Goal: Information Seeking & Learning: Learn about a topic

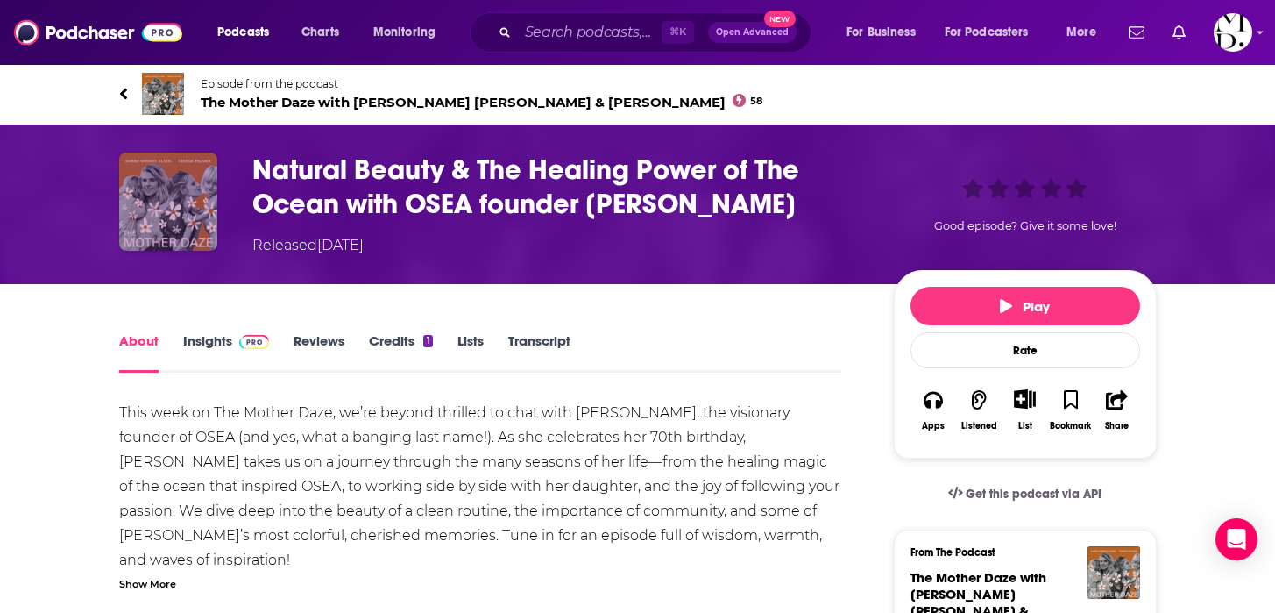
click at [183, 210] on img "Natural Beauty & The Healing Power of The Ocean with OSEA founder Jenefer Palmer" at bounding box center [168, 202] width 98 height 98
click at [199, 213] on img "Natural Beauty & The Healing Power of The Ocean with OSEA founder Jenefer Palmer" at bounding box center [168, 202] width 98 height 98
click at [176, 240] on img "Natural Beauty & The Healing Power of The Ocean with OSEA founder Jenefer Palmer" at bounding box center [168, 202] width 98 height 98
click at [191, 346] on link "Insights" at bounding box center [226, 352] width 87 height 40
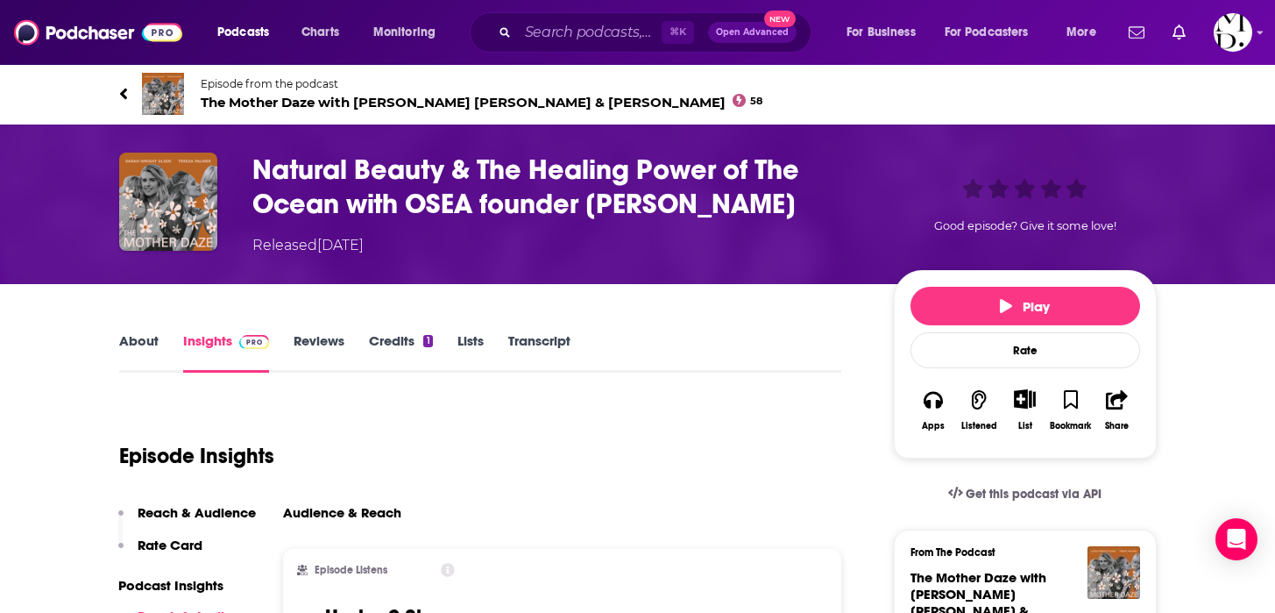
click at [400, 100] on span "The Mother Daze with [PERSON_NAME] [PERSON_NAME] & [PERSON_NAME] 58" at bounding box center [482, 102] width 563 height 17
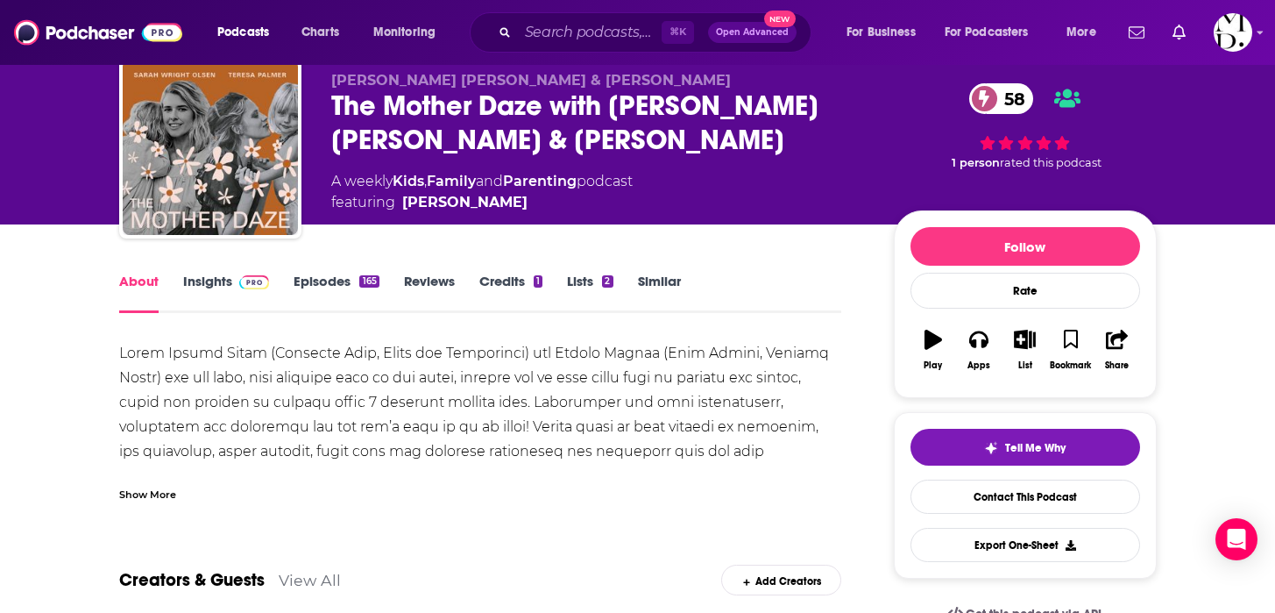
scroll to position [63, 0]
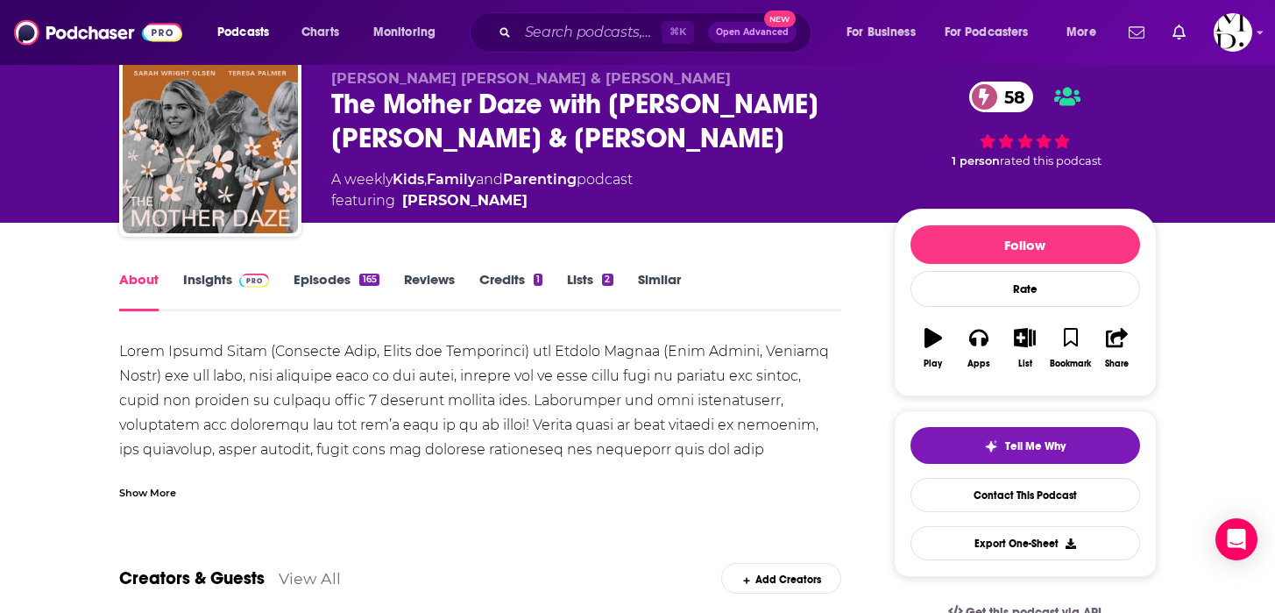
click at [325, 273] on link "Episodes 165" at bounding box center [336, 291] width 85 height 40
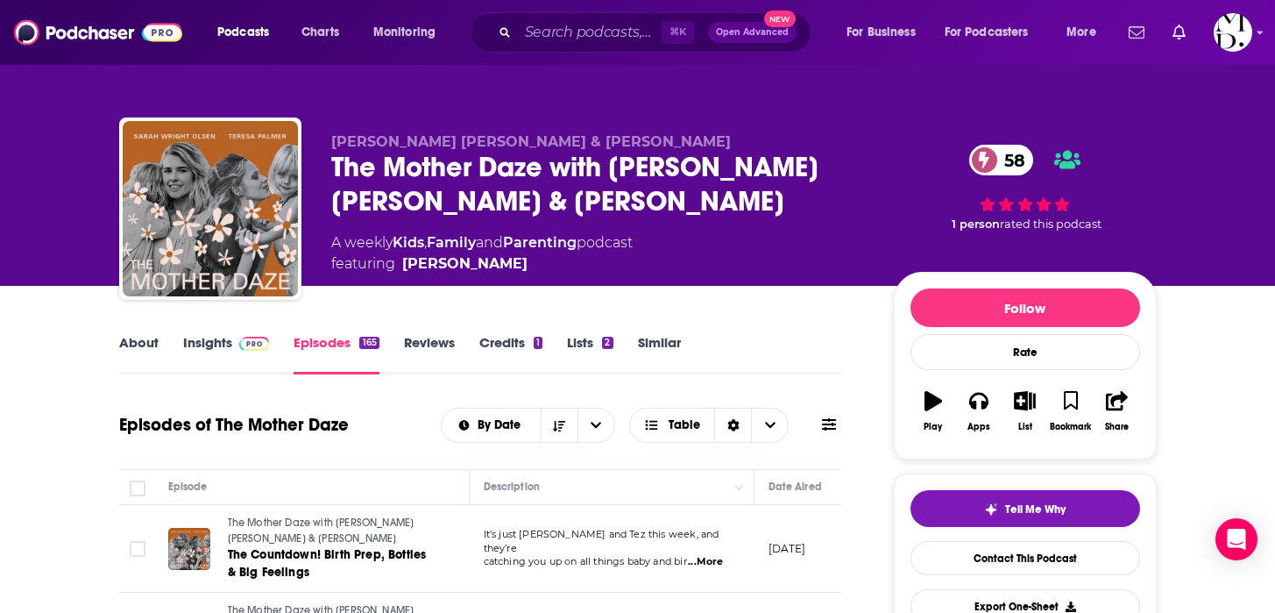
click at [224, 343] on link "Insights" at bounding box center [226, 354] width 87 height 40
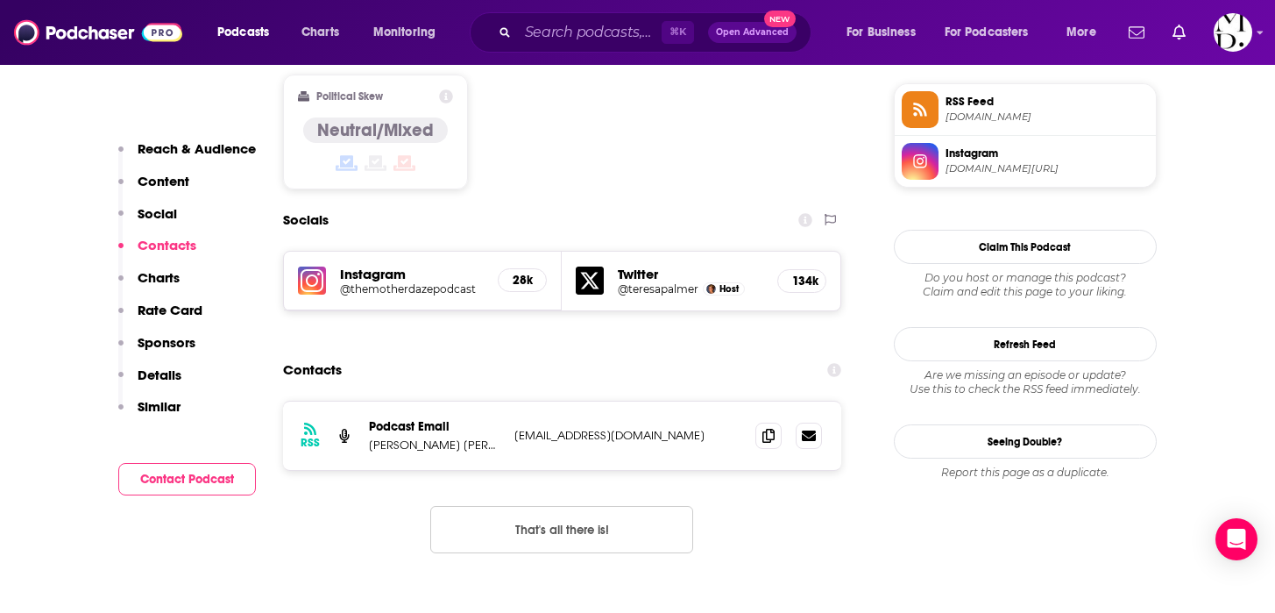
scroll to position [1384, 0]
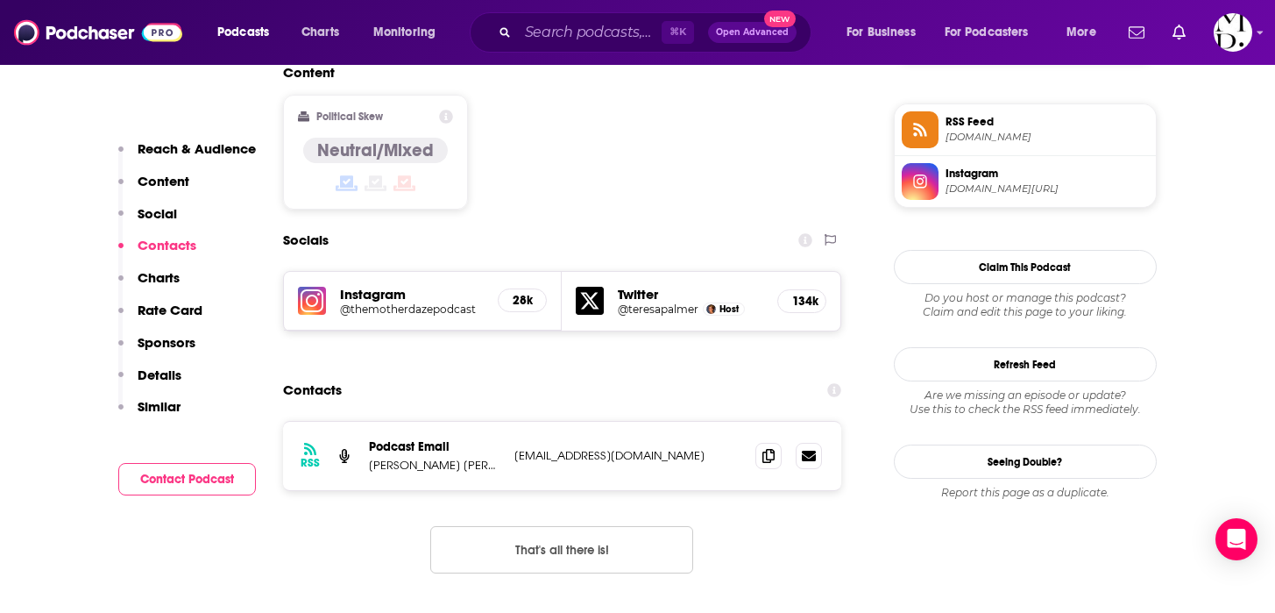
click at [401, 302] on h5 "@themotherdazepodcast" at bounding box center [412, 308] width 145 height 13
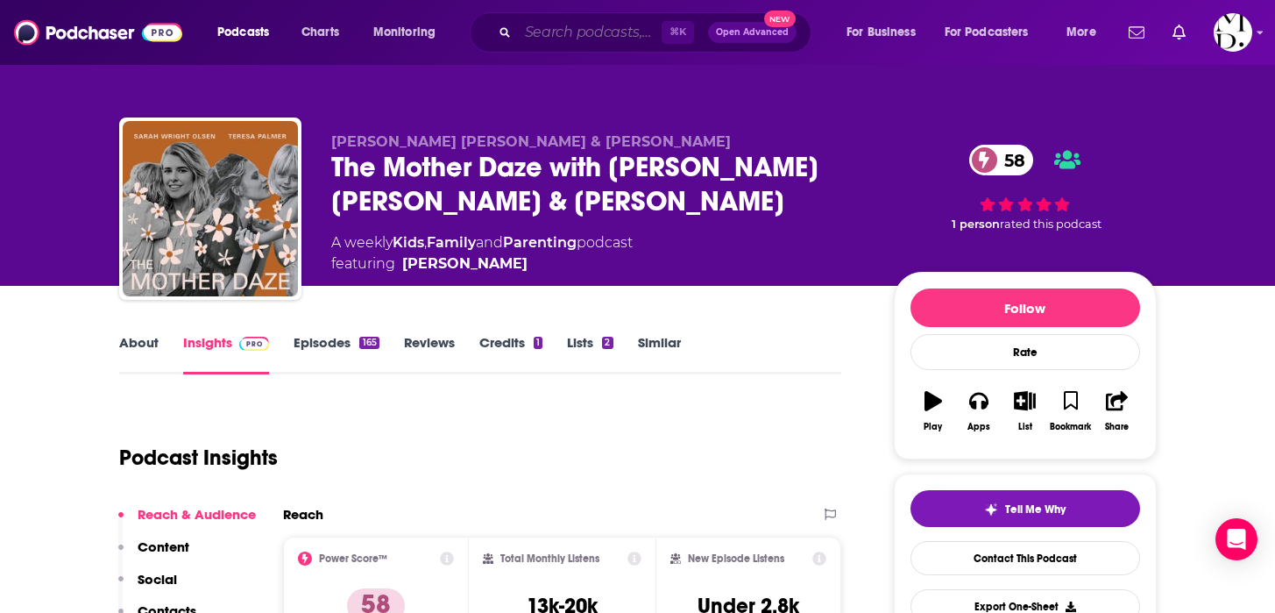
click at [621, 28] on input "Search podcasts, credits, & more..." at bounding box center [590, 32] width 144 height 28
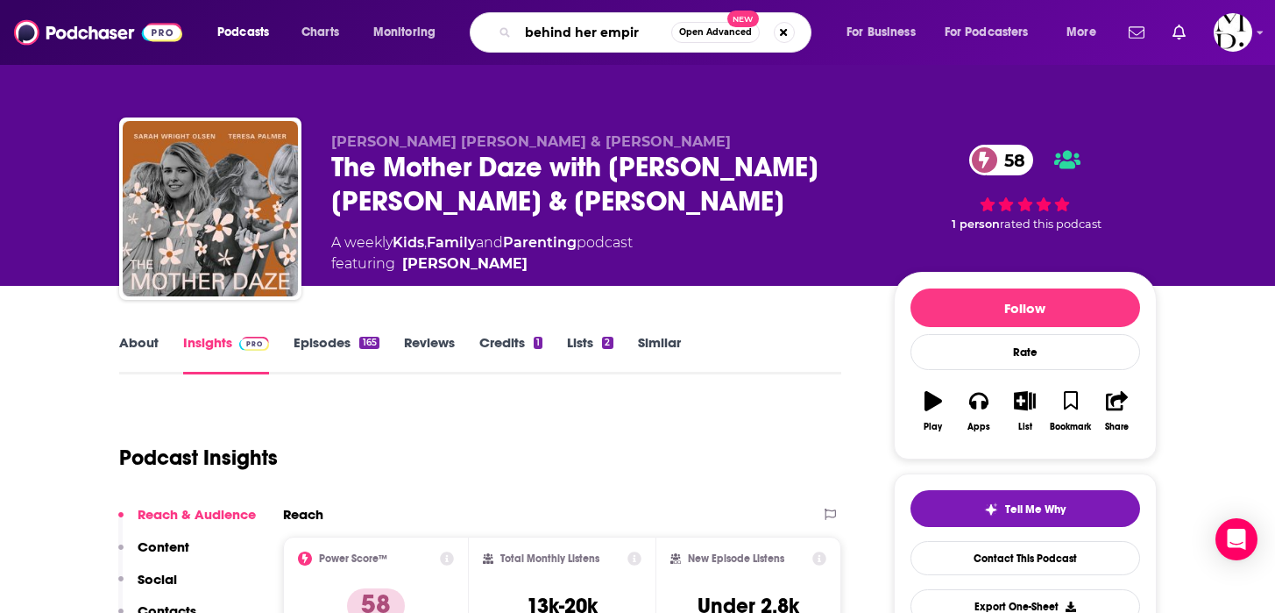
type input "behind her empire"
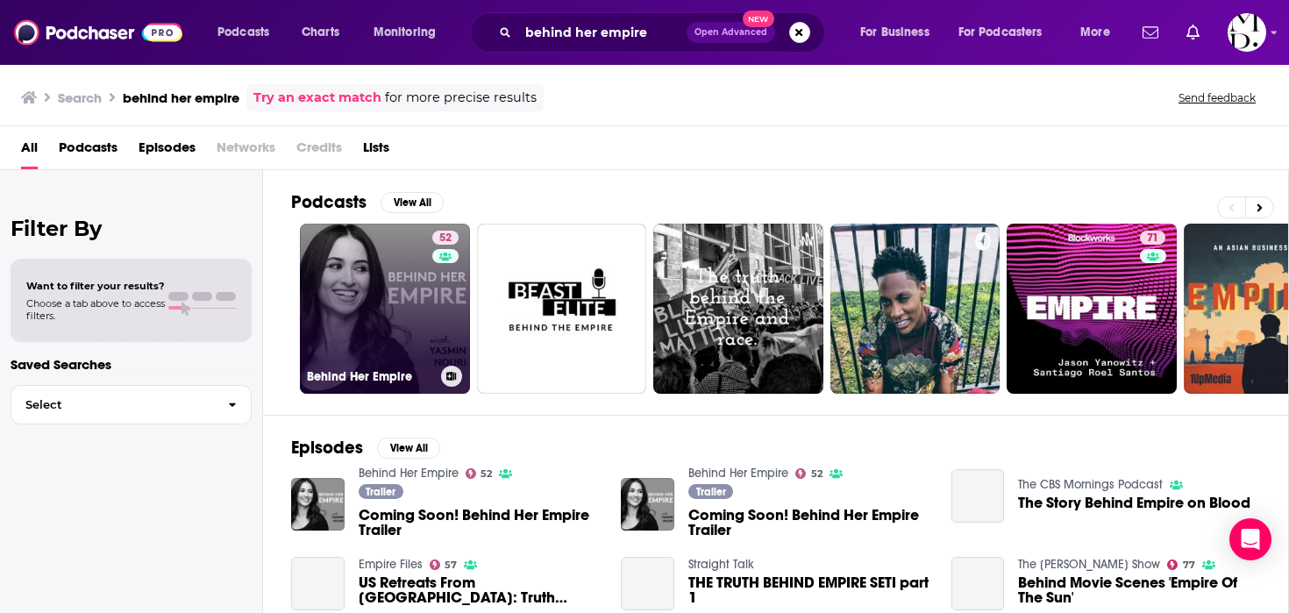
click at [416, 321] on link "52 Behind Her Empire" at bounding box center [385, 309] width 170 height 170
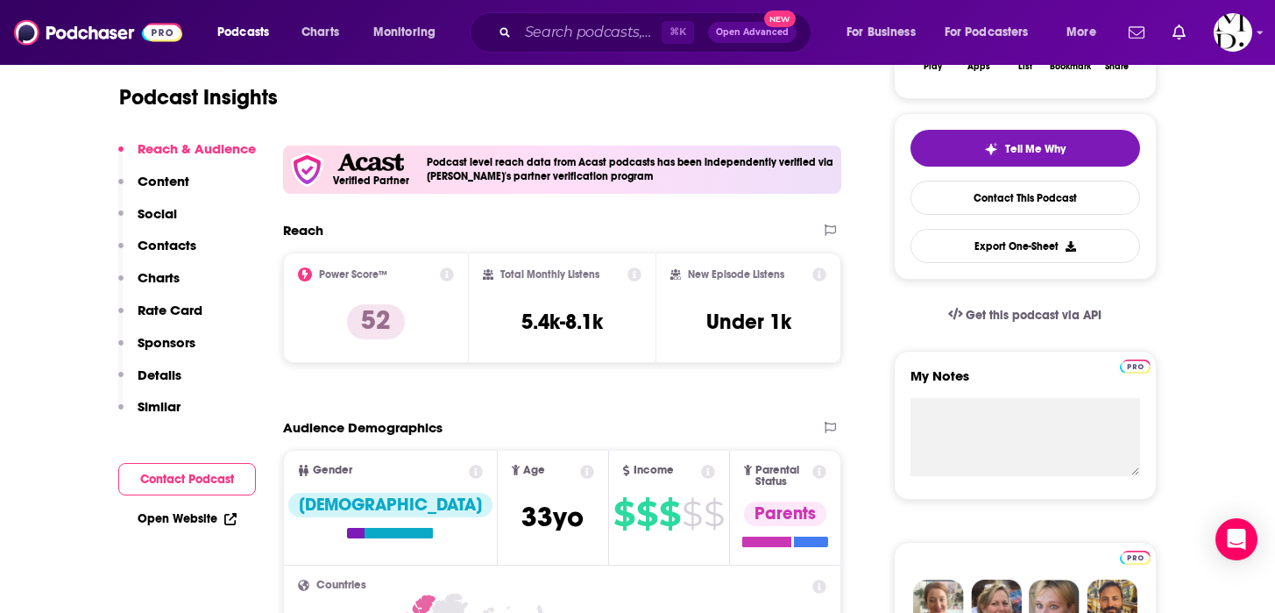
scroll to position [374, 0]
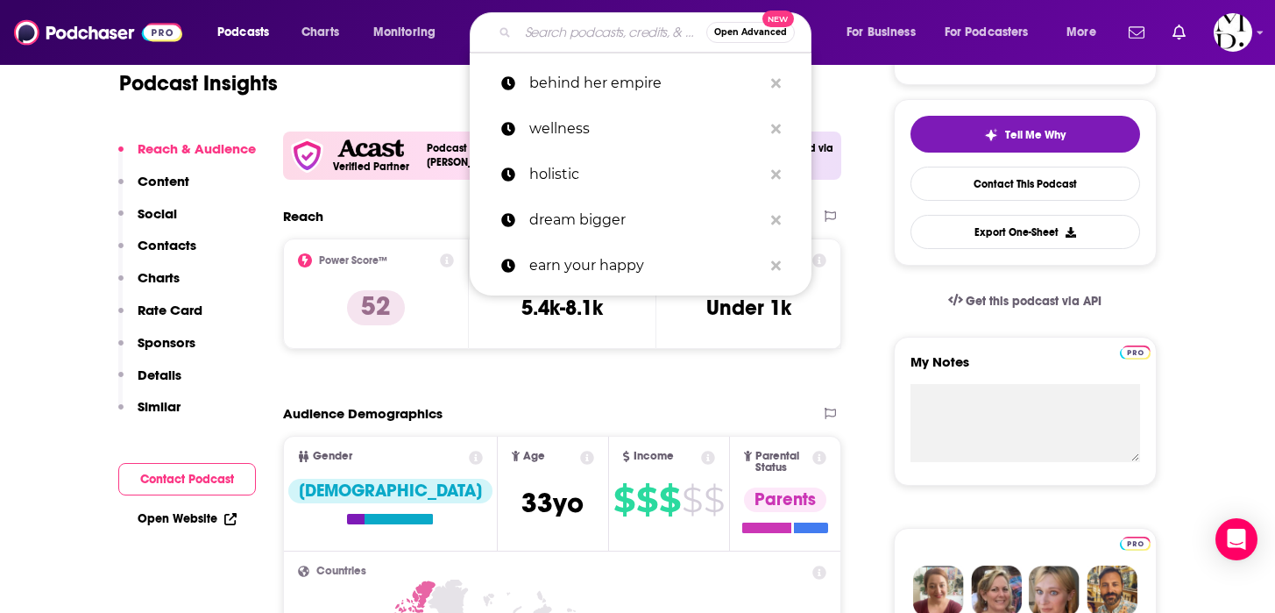
click at [607, 37] on input "Search podcasts, credits, & more..." at bounding box center [612, 32] width 188 height 28
paste input "Natch Beaut"
type input "Natch Beaut"
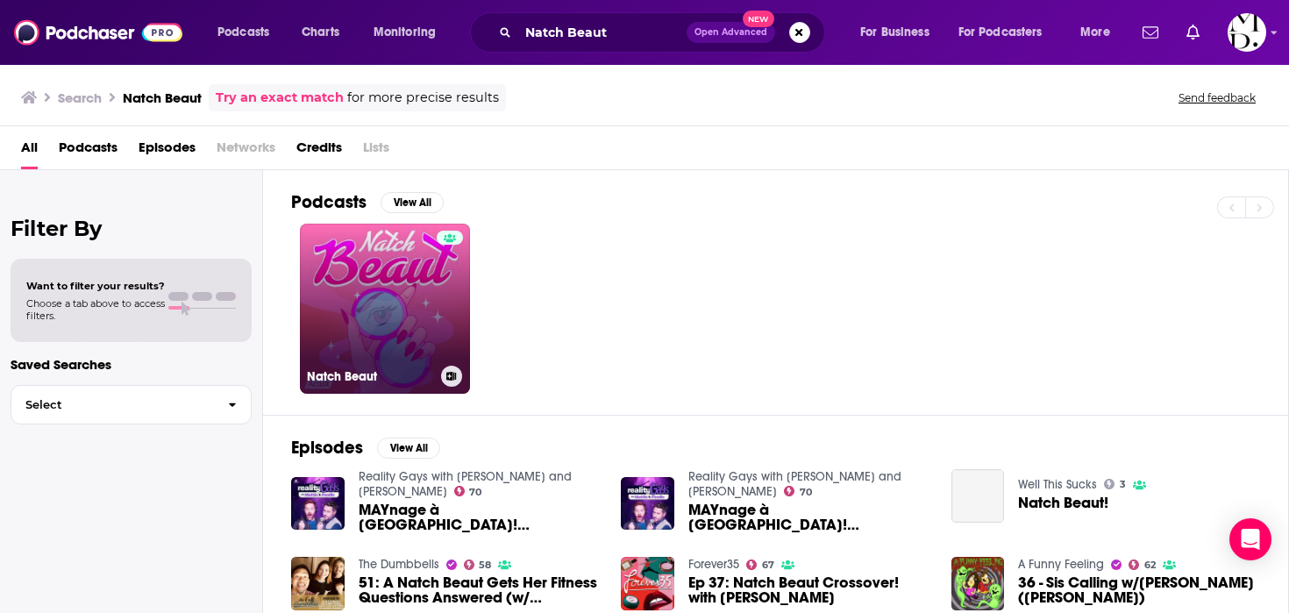
click at [415, 309] on link "Natch Beaut" at bounding box center [385, 309] width 170 height 170
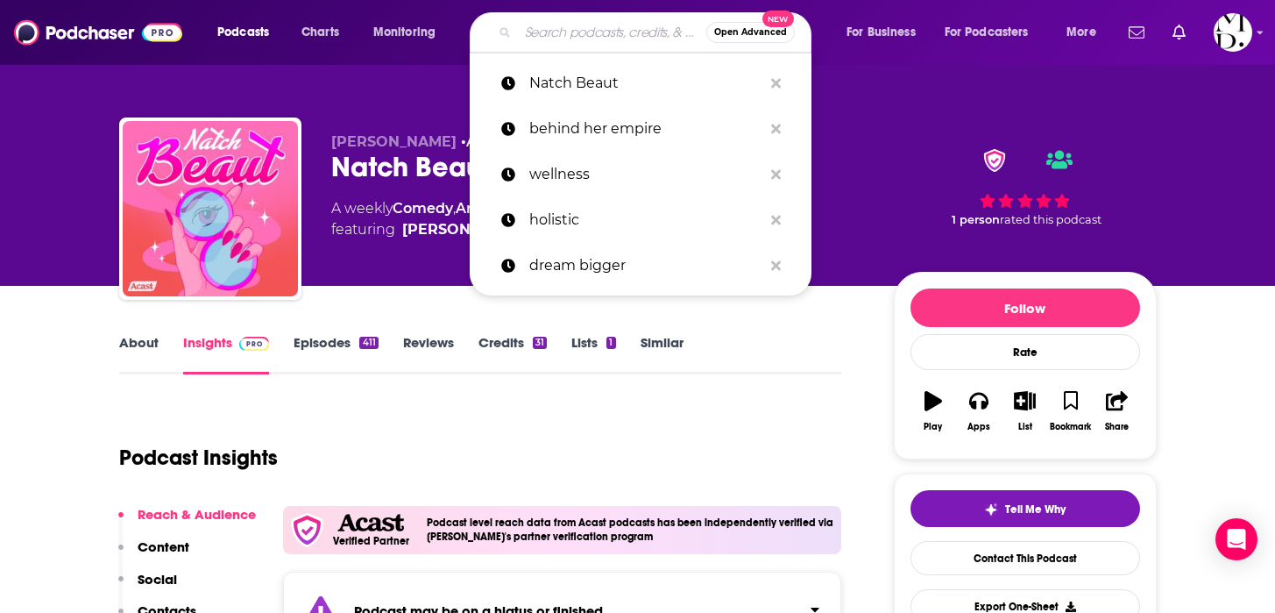
click at [554, 41] on input "Search podcasts, credits, & more..." at bounding box center [612, 32] width 188 height 28
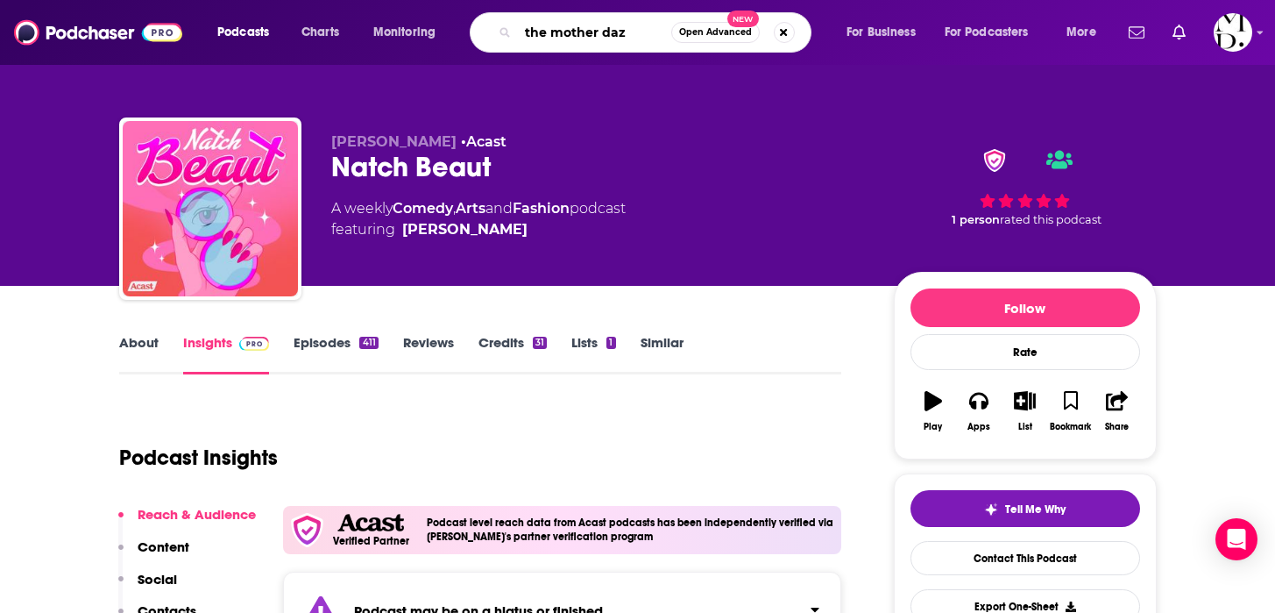
type input "the mother daze"
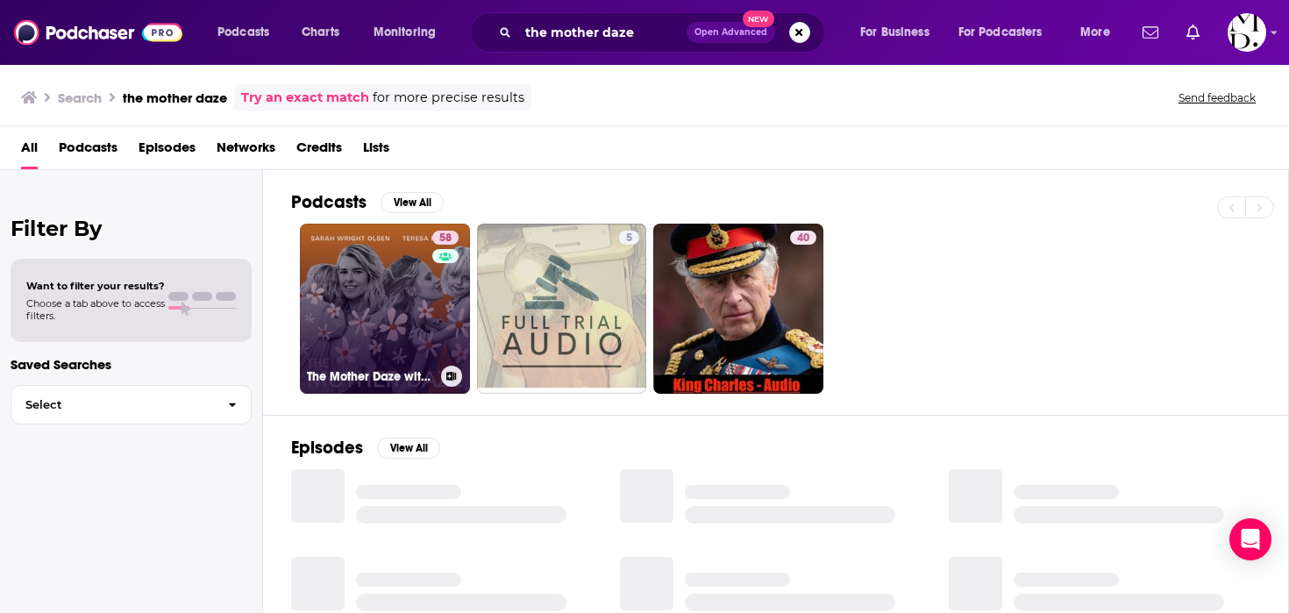
click at [408, 329] on link "58 The Mother Daze with [PERSON_NAME] [PERSON_NAME] & [PERSON_NAME]" at bounding box center [385, 309] width 170 height 170
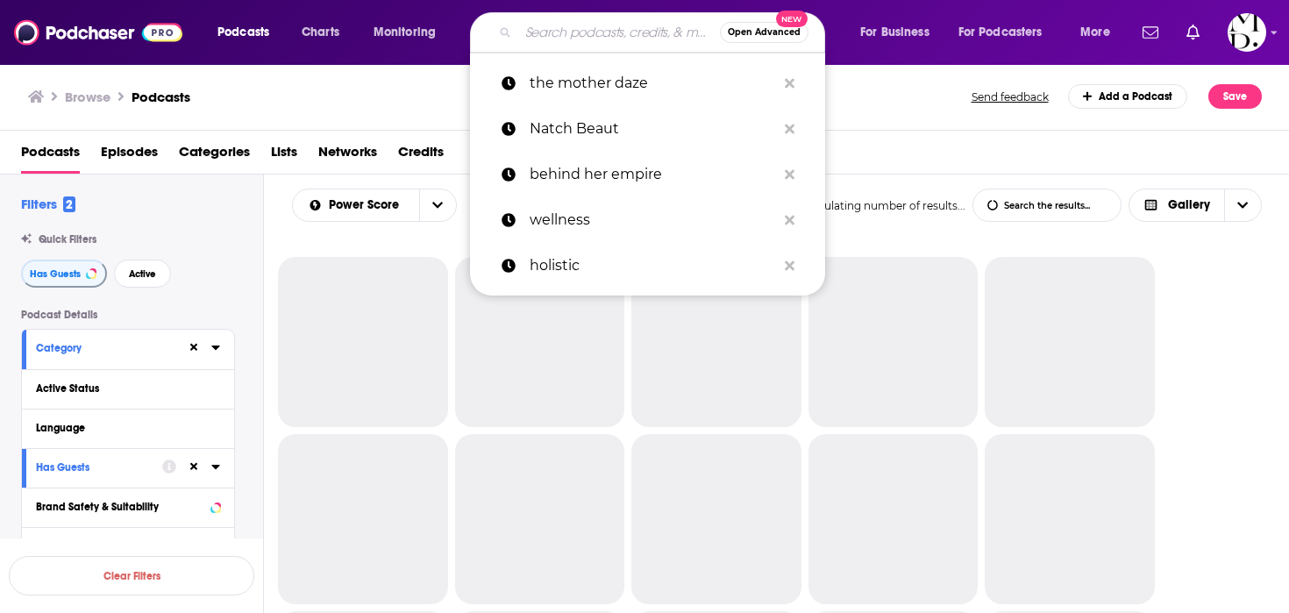
click at [656, 23] on input "Search podcasts, credits, & more..." at bounding box center [619, 32] width 202 height 28
paste input "Beyond Beauty: the business of beauty"
type input "Beyond Beauty: the business of beauty"
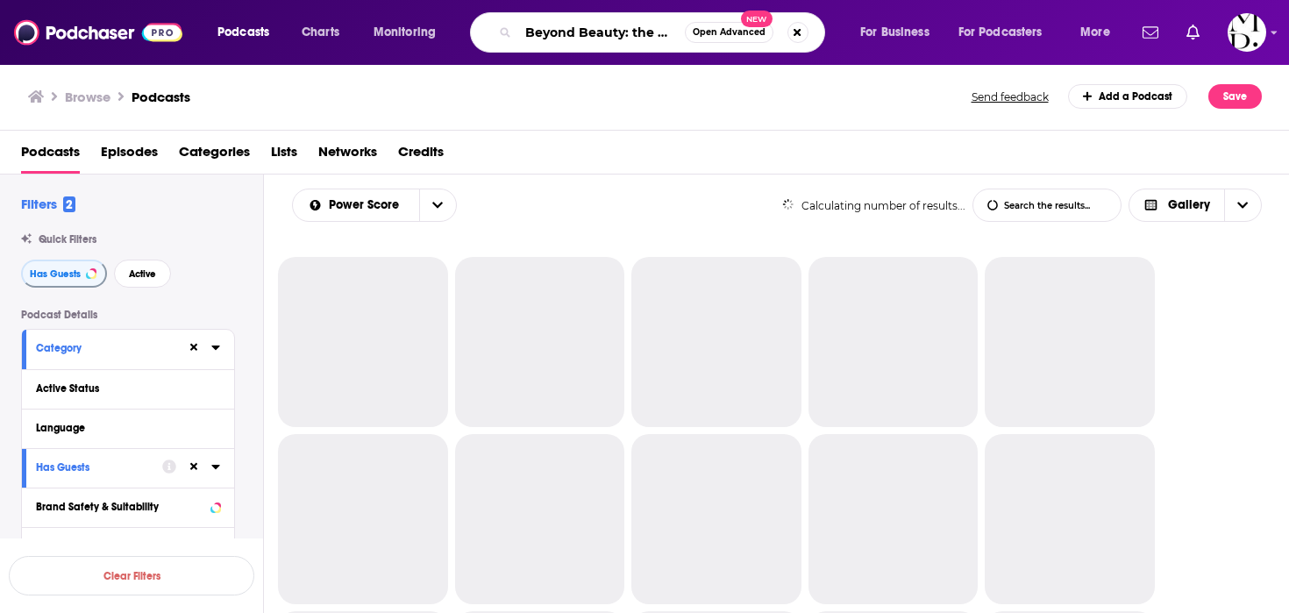
scroll to position [0, 100]
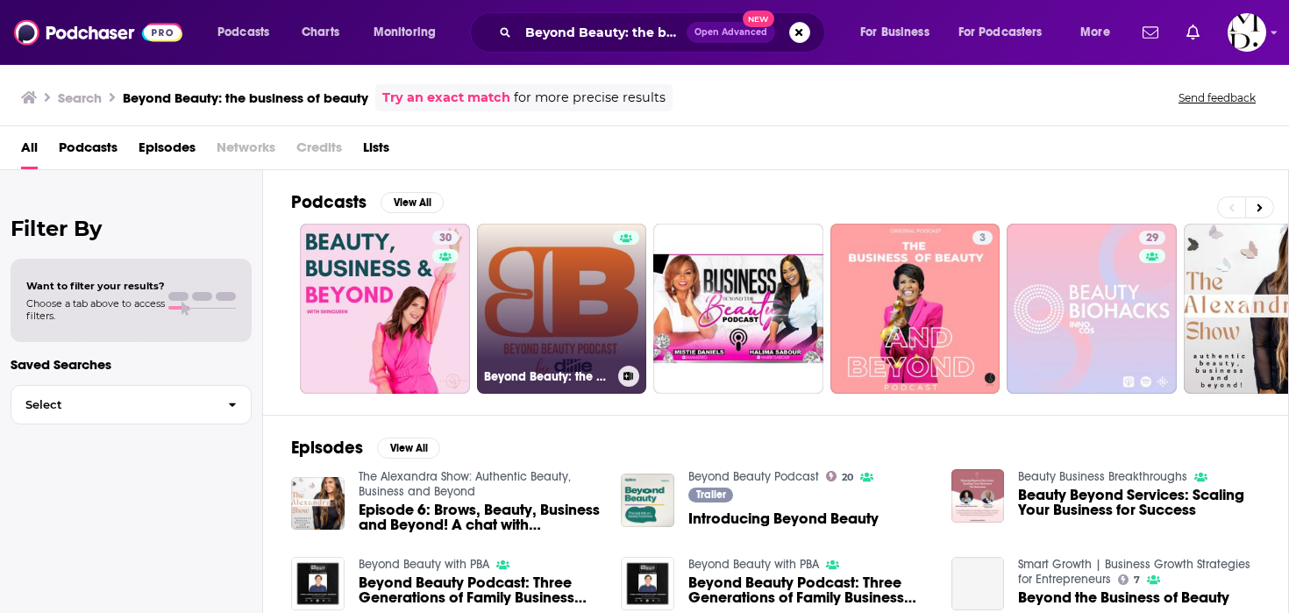
click at [570, 342] on link "Beyond Beauty: the business of beauty" at bounding box center [562, 309] width 170 height 170
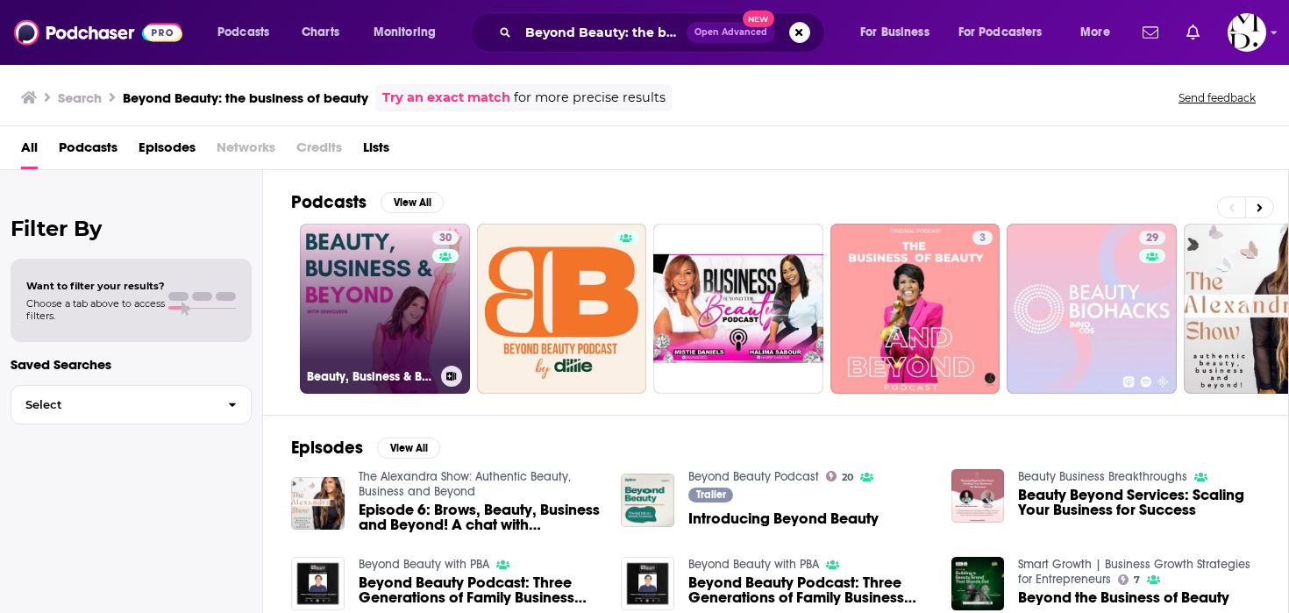
click at [359, 264] on link "30 Beauty, Business & Beyond" at bounding box center [385, 309] width 170 height 170
